Goal: Transaction & Acquisition: Subscribe to service/newsletter

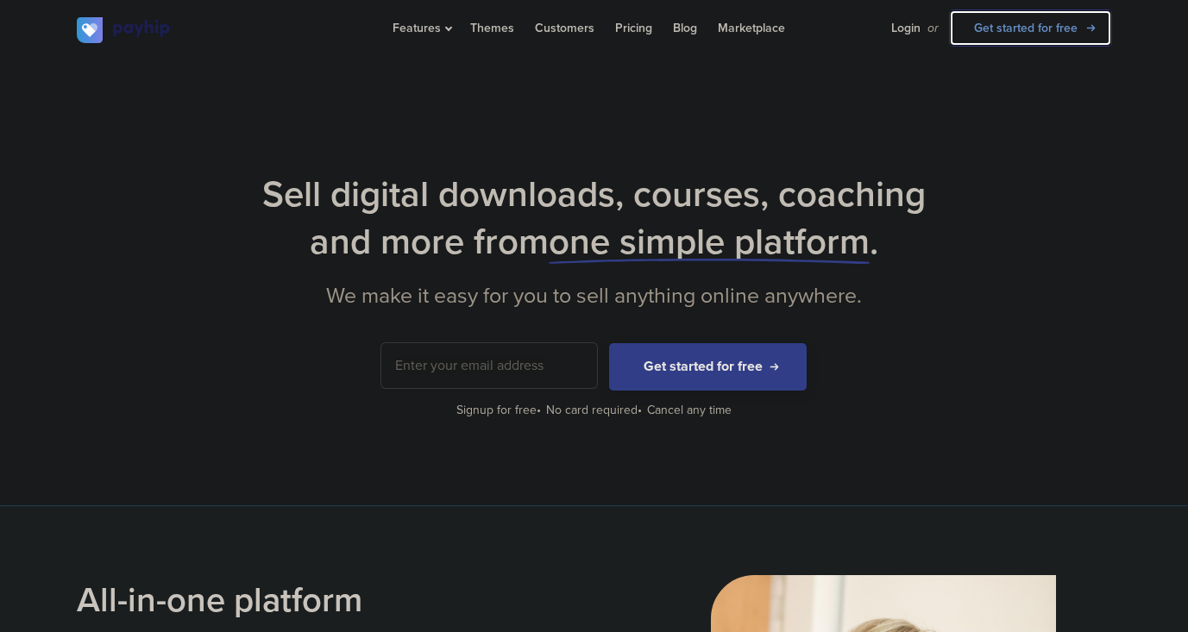
click at [1031, 16] on link "Get started for free" at bounding box center [1030, 27] width 163 height 37
click at [903, 31] on link "Login" at bounding box center [905, 28] width 29 height 56
click at [1077, 23] on link "Get started for free" at bounding box center [1030, 27] width 163 height 37
click at [500, 374] on input "email" at bounding box center [489, 365] width 216 height 45
type input "[EMAIL_ADDRESS][DOMAIN_NAME]"
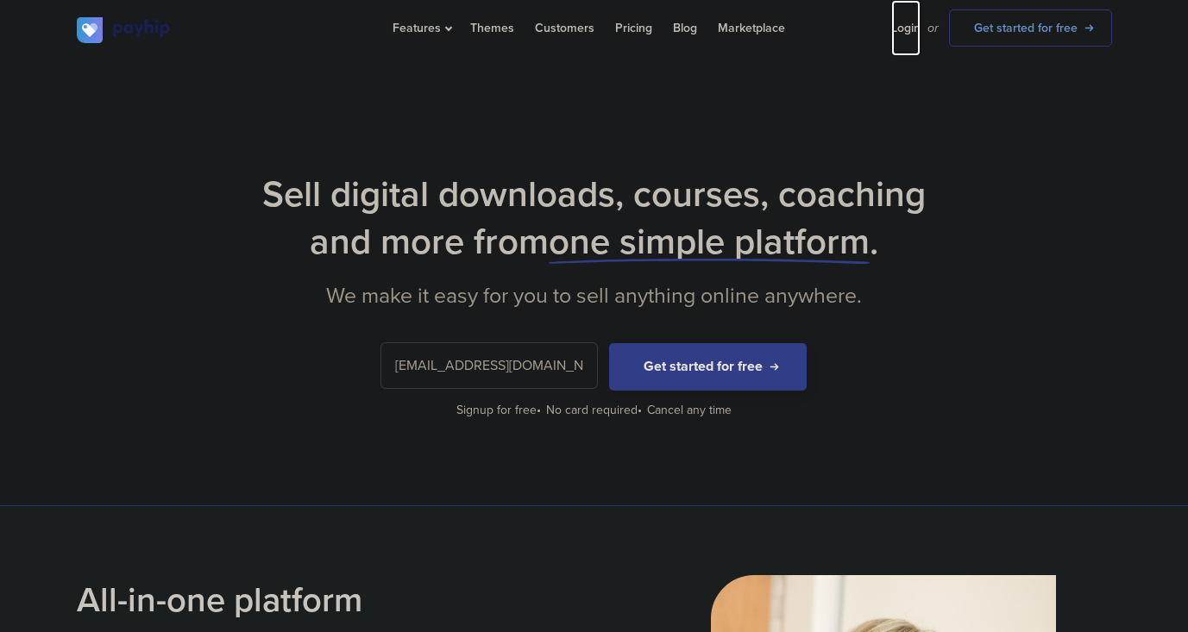
click at [909, 24] on link "Login" at bounding box center [905, 28] width 29 height 56
